Goal: Navigation & Orientation: Find specific page/section

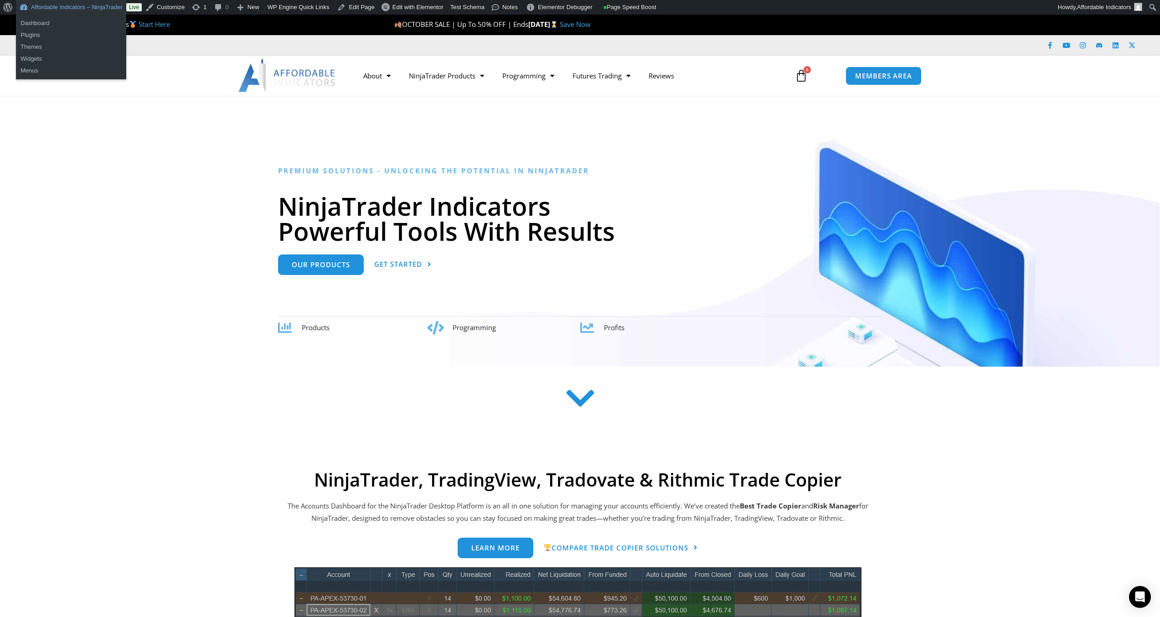
click at [70, 10] on link "Affordable Indicators – NinjaTrader" at bounding box center [71, 7] width 110 height 15
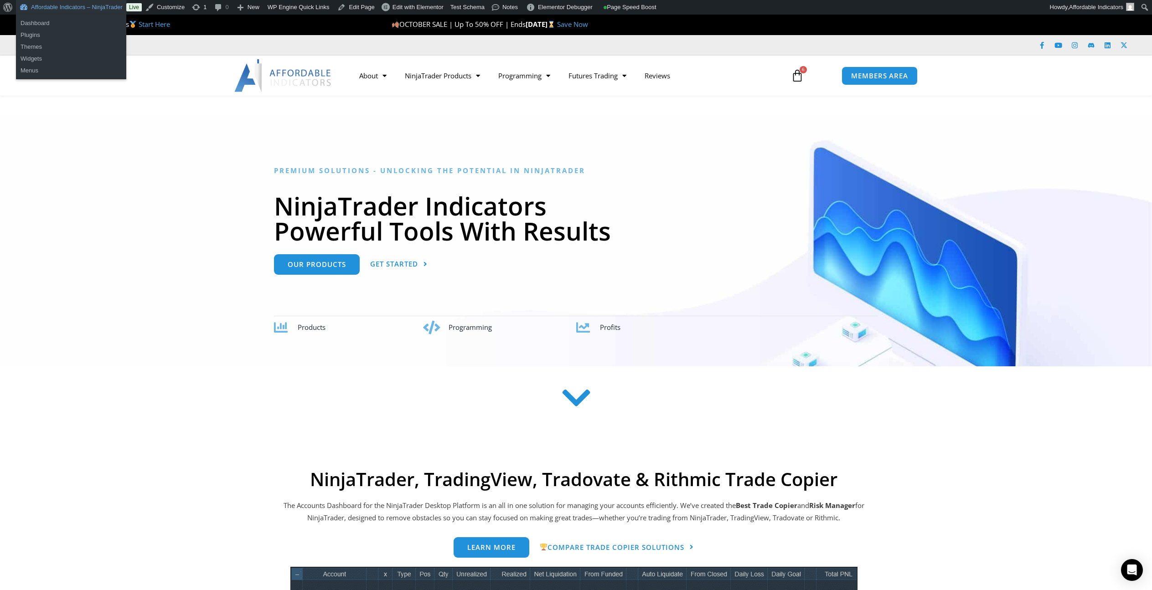
click at [75, 5] on link "Affordable Indicators – NinjaTrader" at bounding box center [71, 7] width 110 height 15
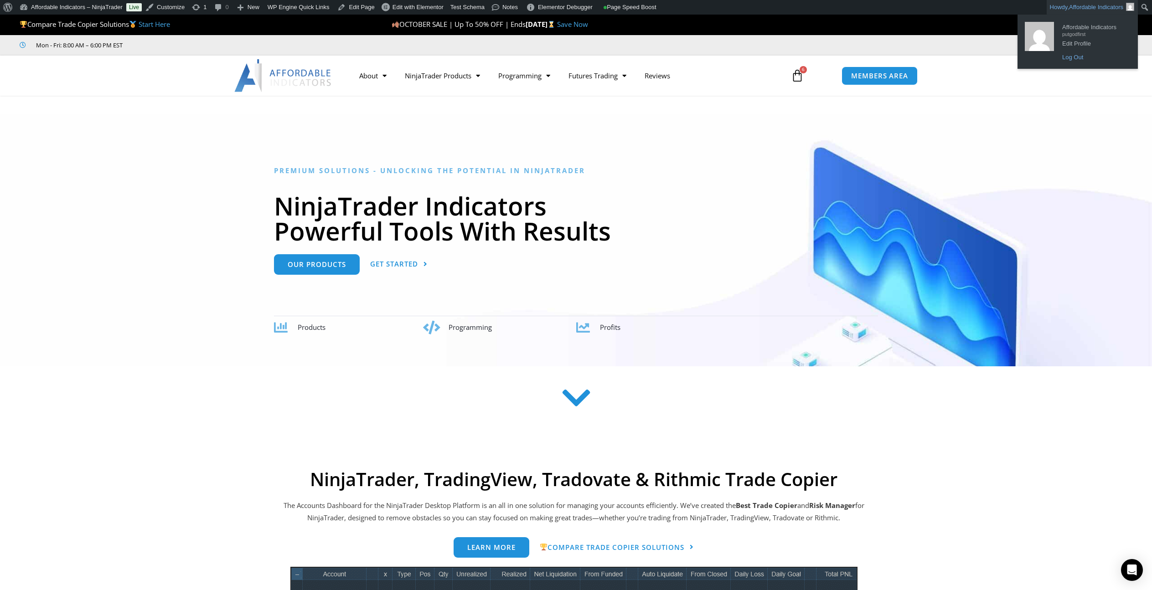
click at [1079, 55] on link "Log Out" at bounding box center [1094, 58] width 73 height 12
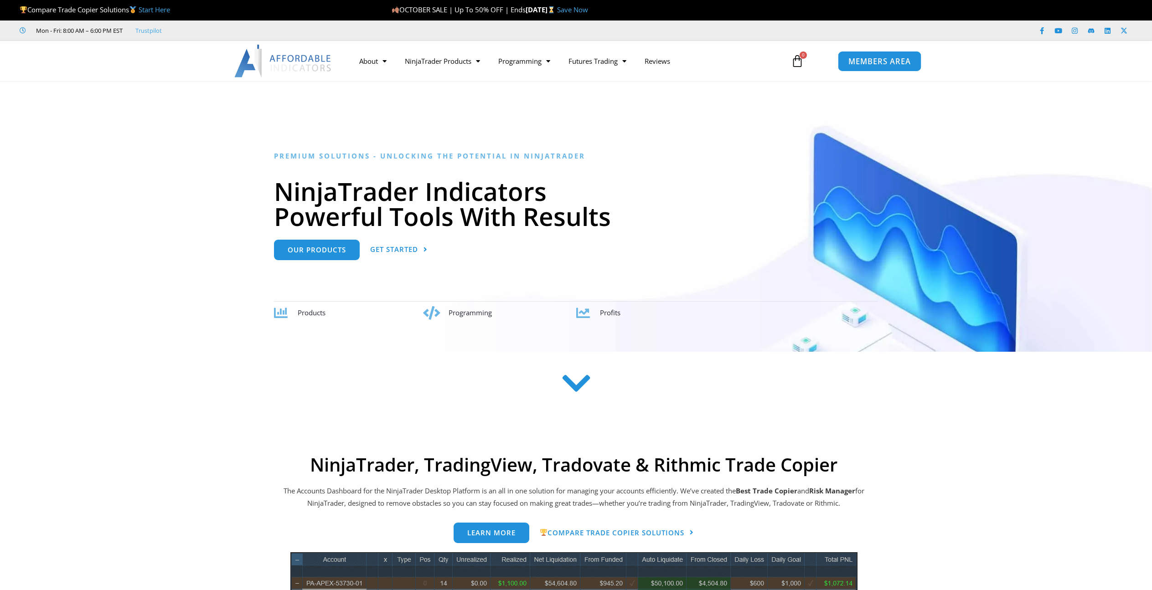
click at [870, 59] on span "MEMBERS AREA" at bounding box center [879, 61] width 62 height 8
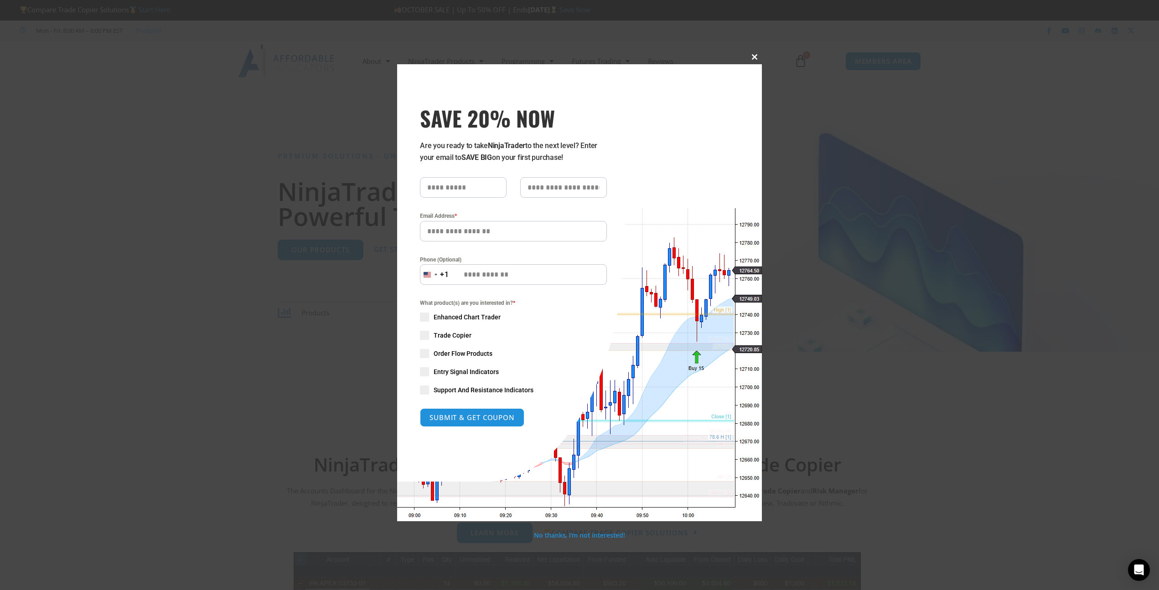
click at [752, 57] on span "SAVE 20% NOW popup" at bounding box center [754, 56] width 15 height 5
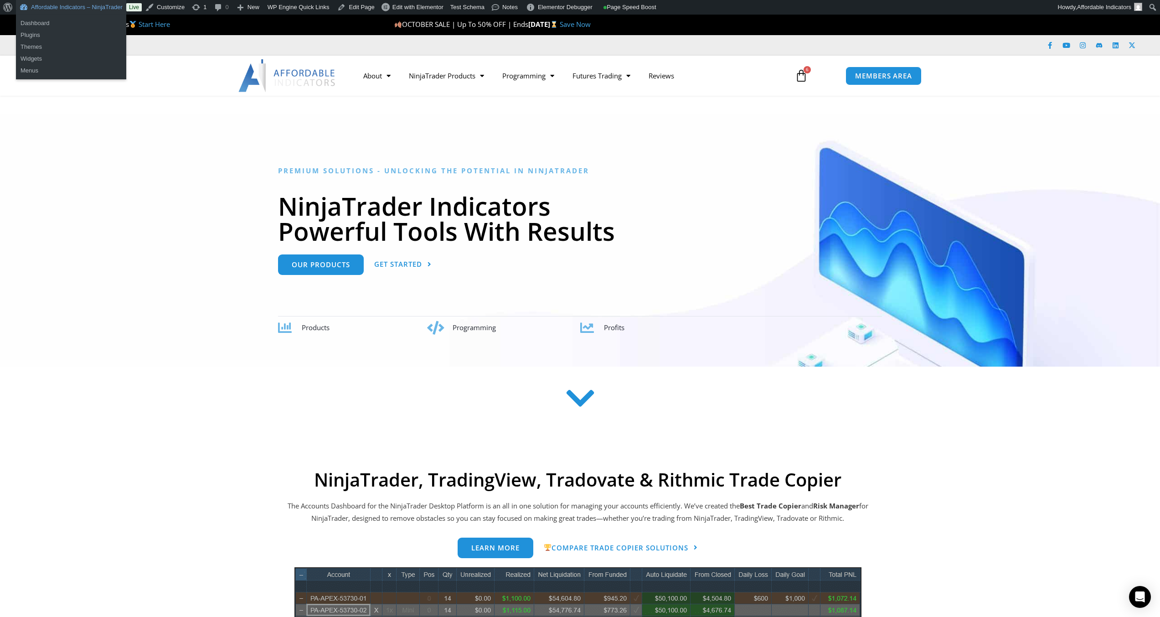
click at [90, 3] on link "Affordable Indicators – NinjaTrader" at bounding box center [71, 7] width 110 height 15
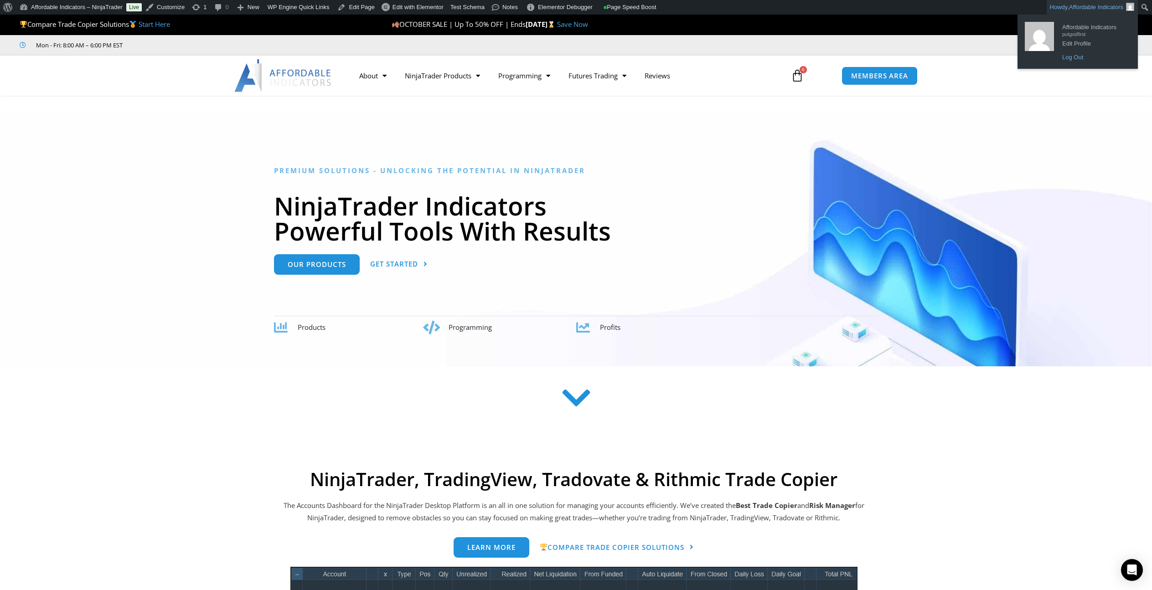
click at [1084, 57] on link "Log Out" at bounding box center [1094, 58] width 73 height 12
